Goal: Task Accomplishment & Management: Manage account settings

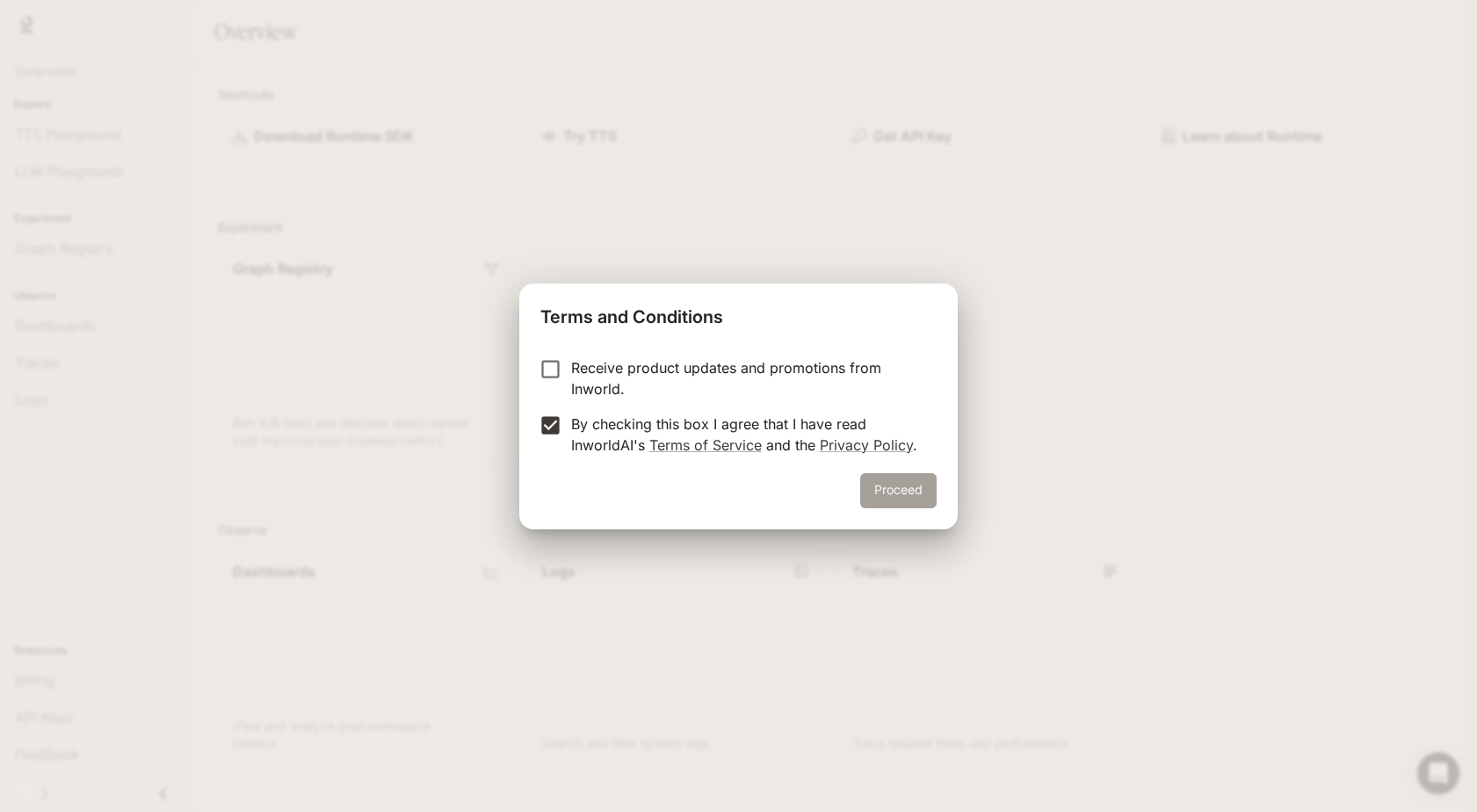
click at [896, 486] on button "Proceed" at bounding box center [898, 491] width 77 height 35
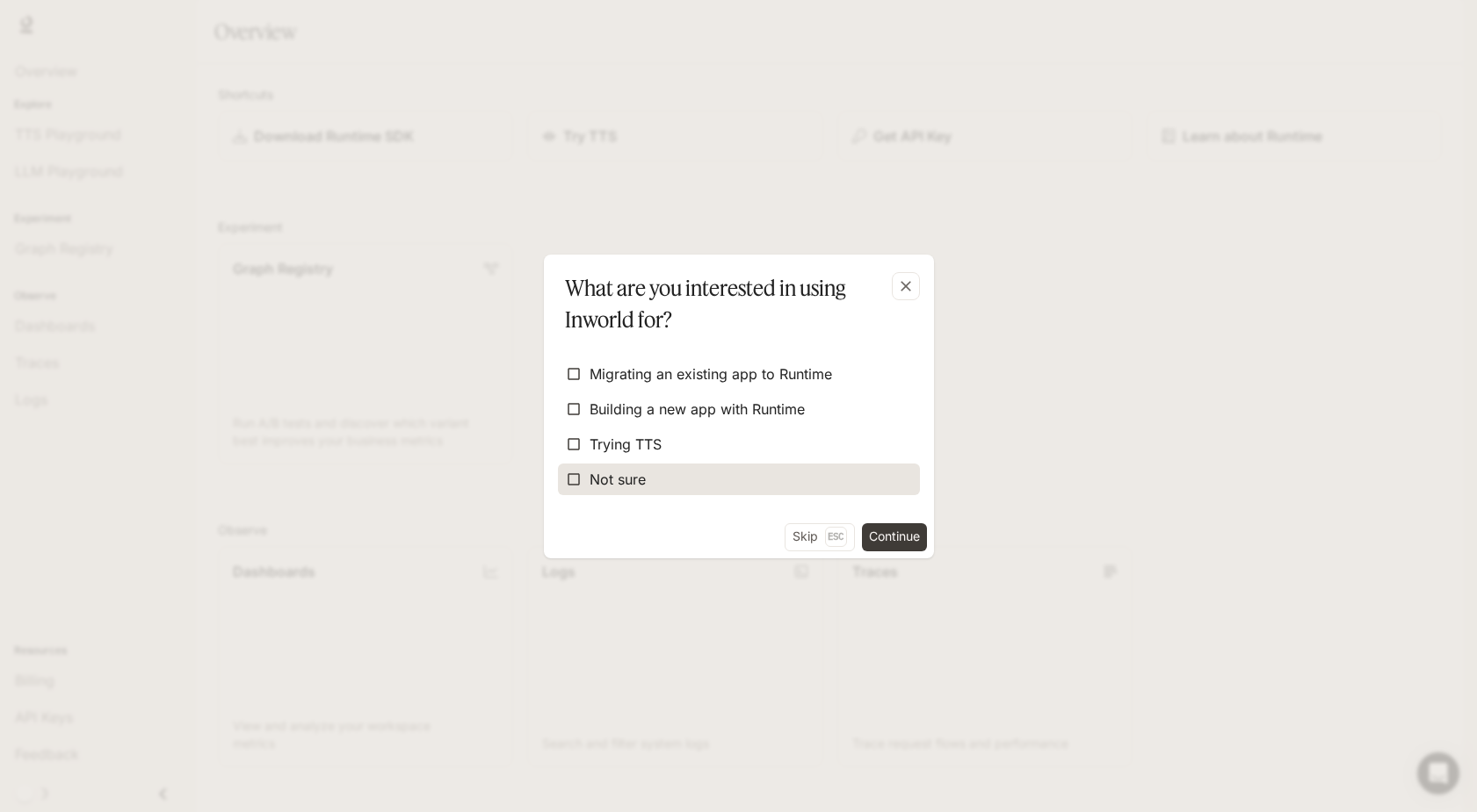
click at [600, 481] on span "Not sure" at bounding box center [618, 479] width 57 height 21
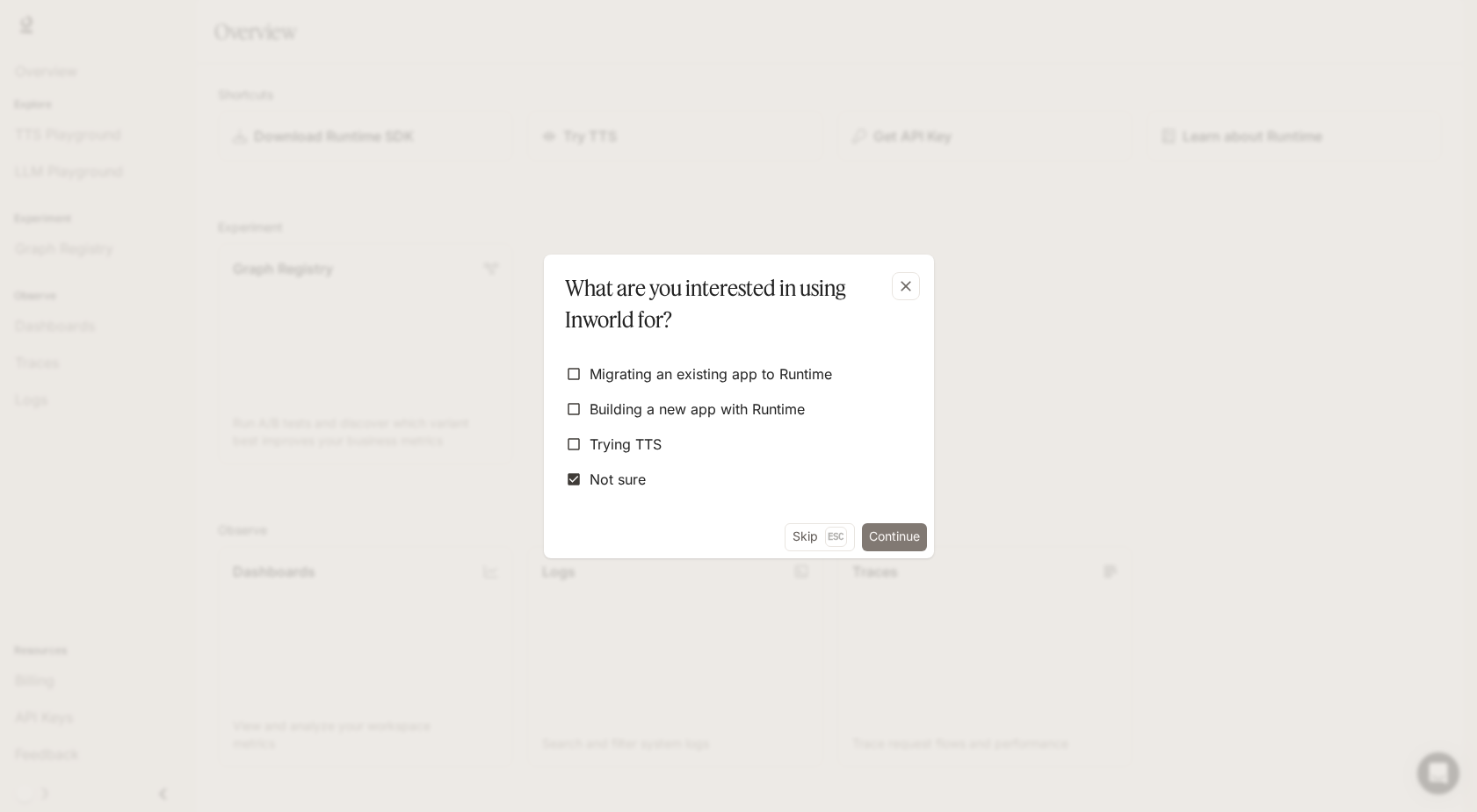
click at [888, 529] on button "Continue" at bounding box center [894, 537] width 65 height 28
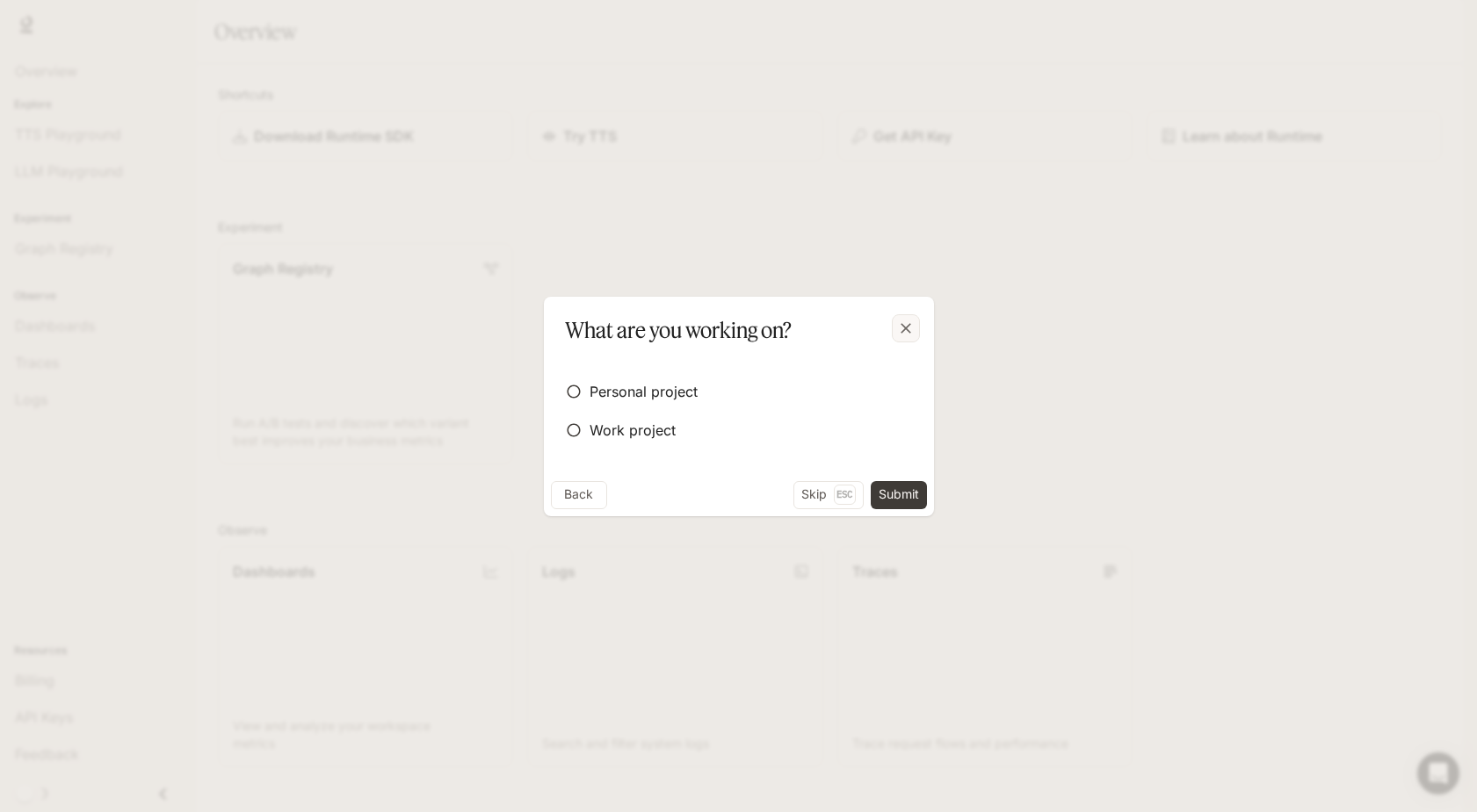
click at [910, 332] on icon "button" at bounding box center [906, 328] width 17 height 17
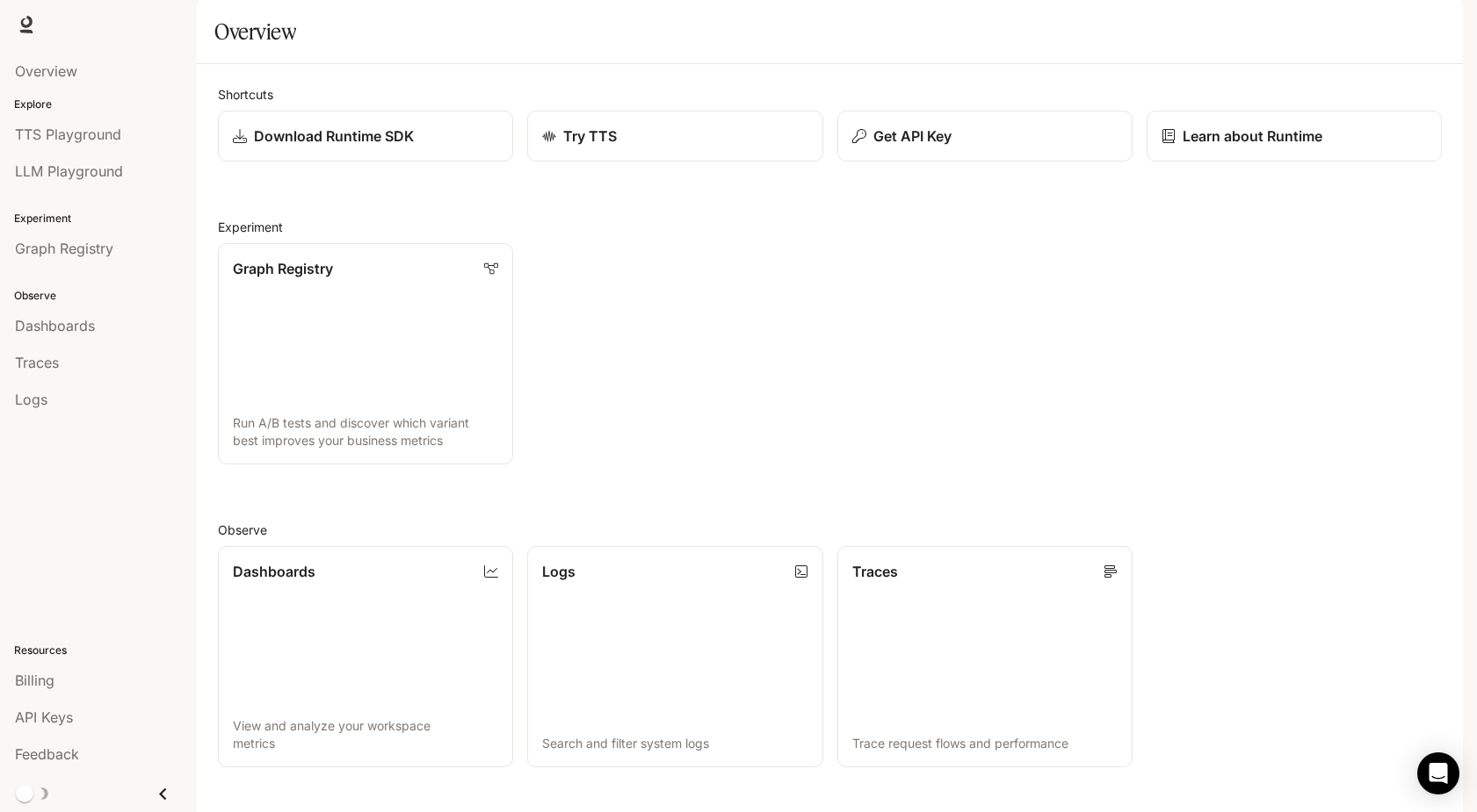
click at [1443, 29] on icon "button" at bounding box center [1438, 24] width 14 height 14
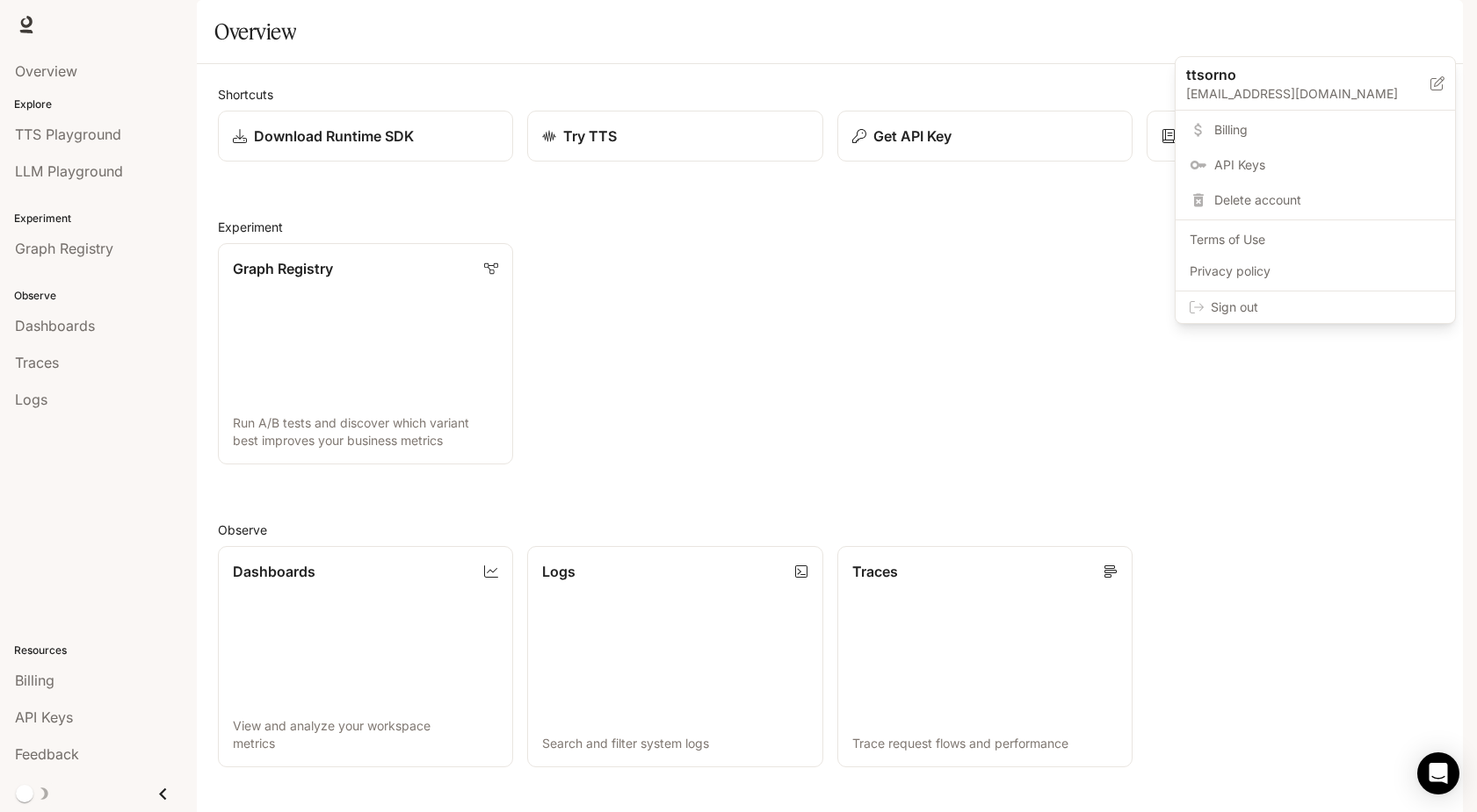
click at [1216, 175] on link "API Keys" at bounding box center [1315, 165] width 272 height 32
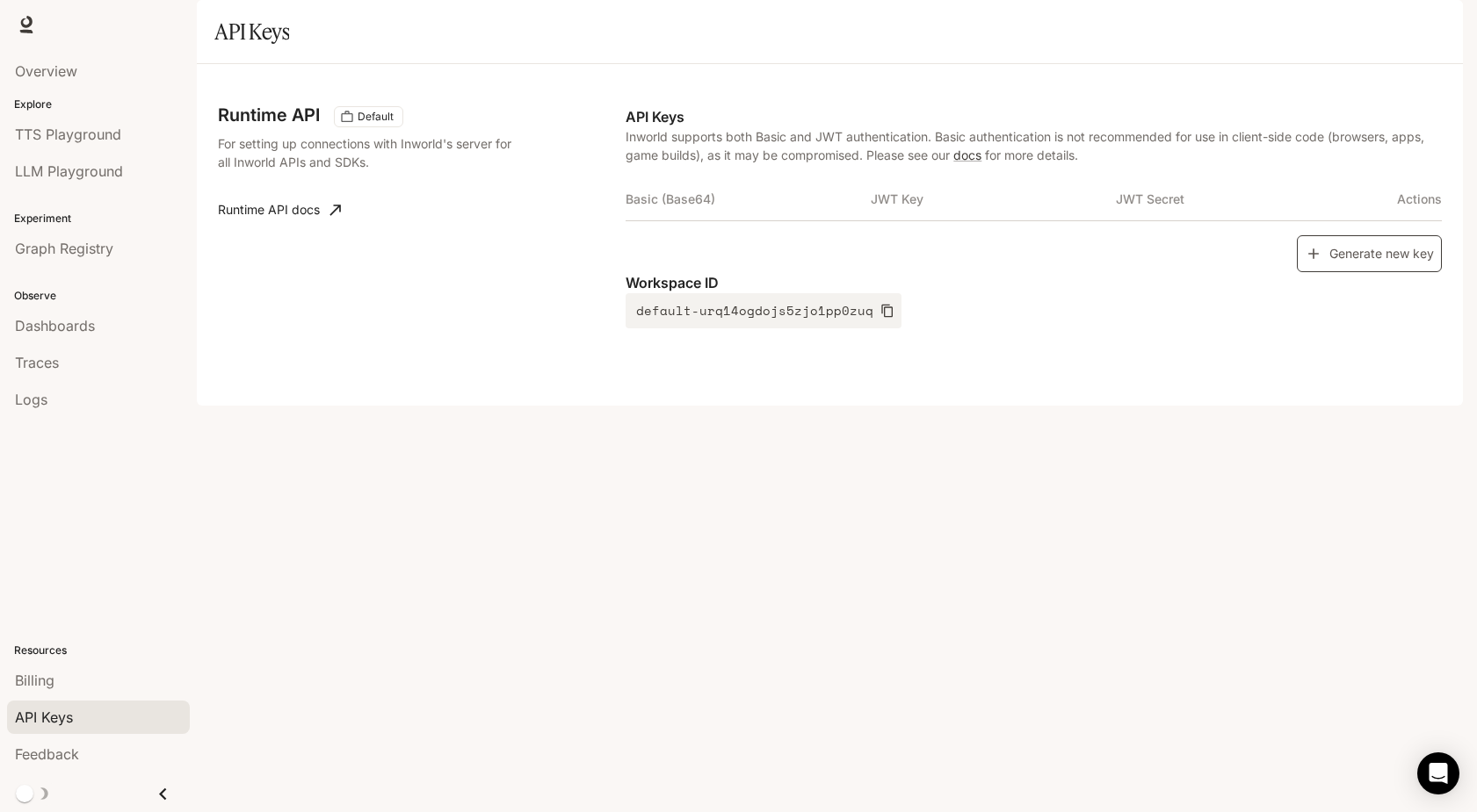
click at [1325, 273] on button "Generate new key" at bounding box center [1368, 254] width 145 height 37
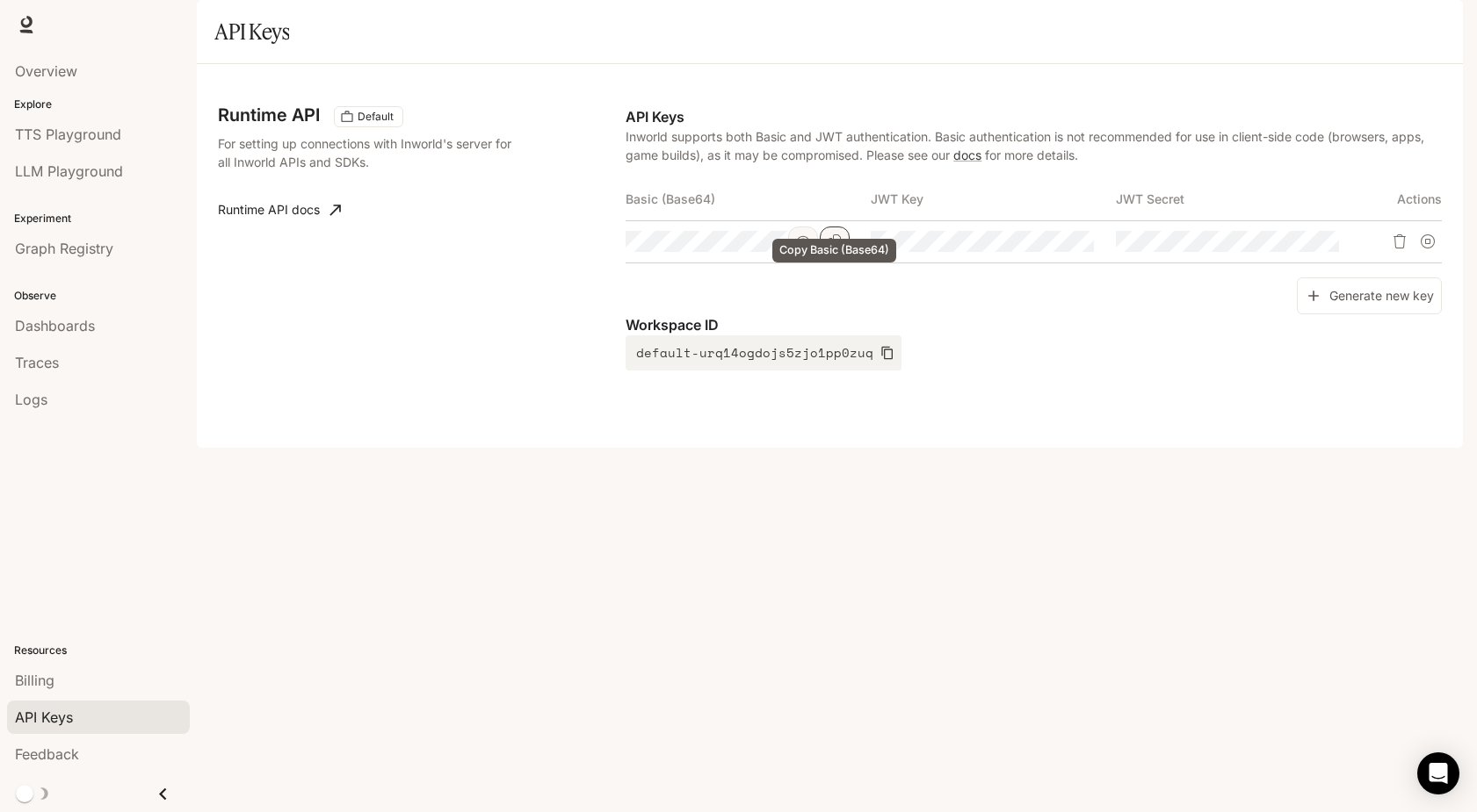
click at [829, 248] on icon "Copy Basic (Base64)" at bounding box center [834, 241] width 14 height 14
